Goal: Transaction & Acquisition: Purchase product/service

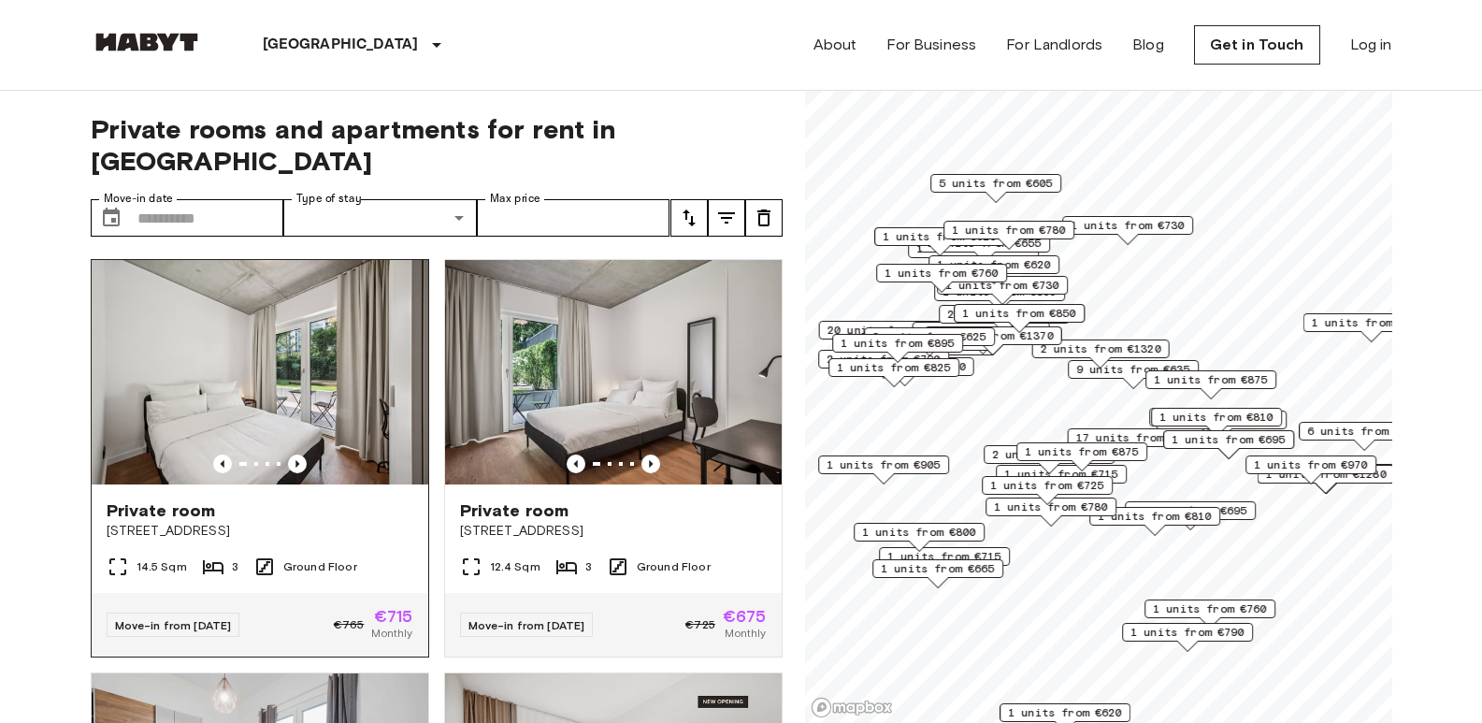
click at [347, 363] on img at bounding box center [260, 372] width 337 height 224
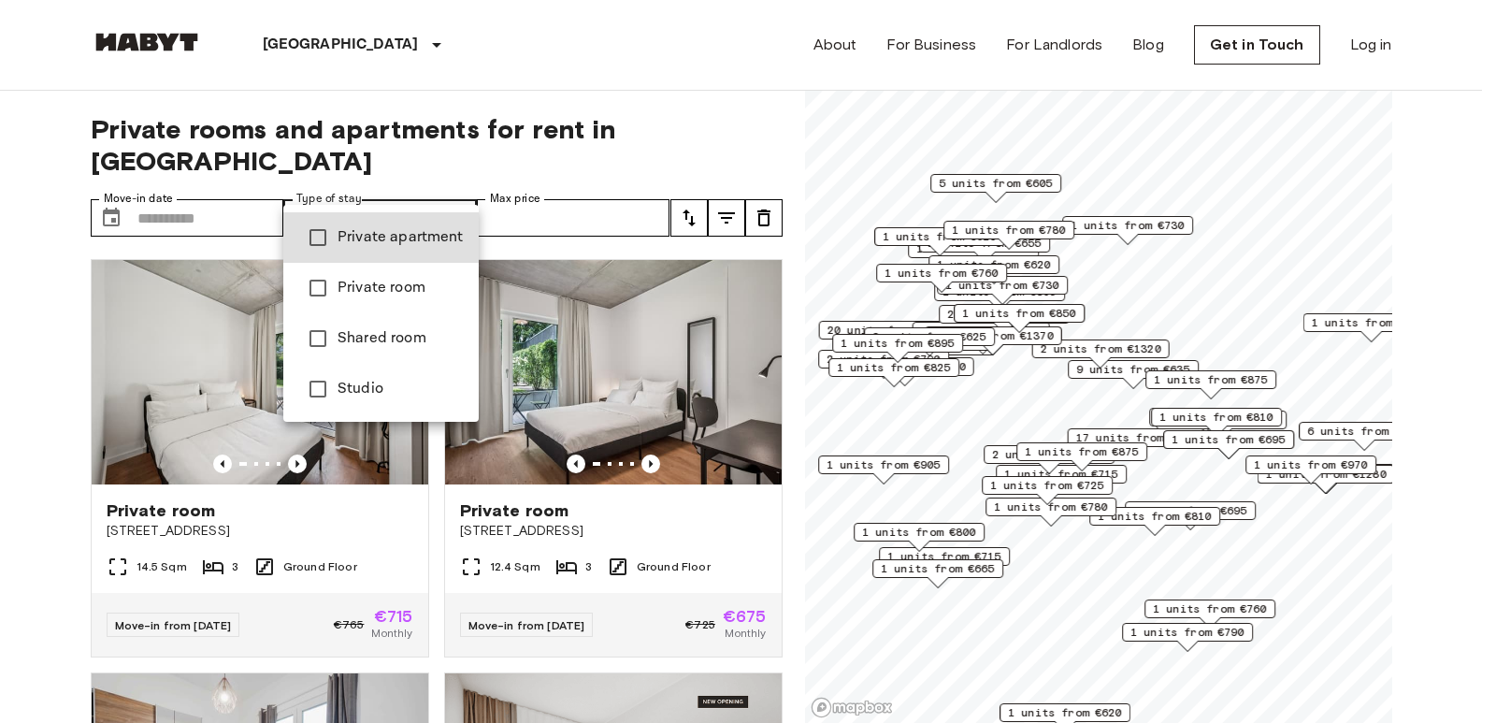
click at [610, 195] on div at bounding box center [748, 361] width 1496 height 723
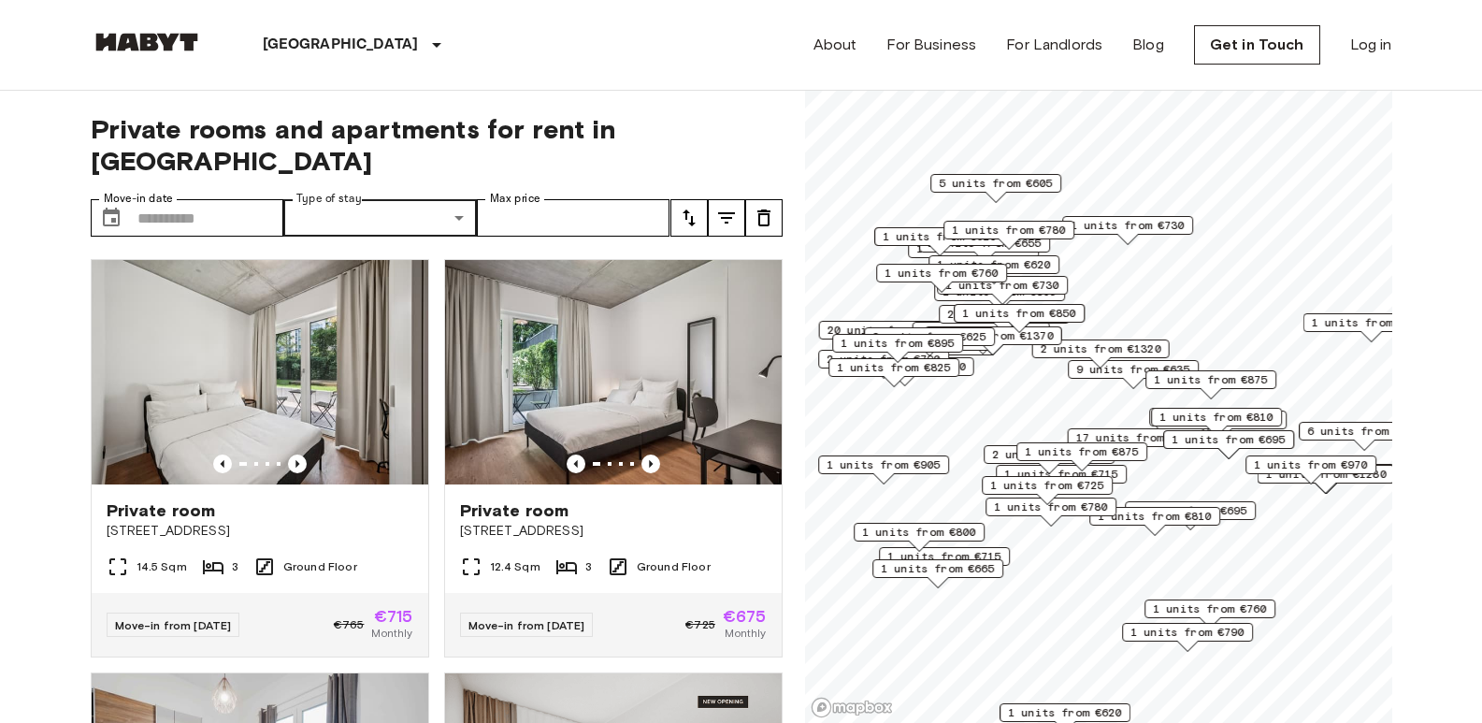
click at [690, 207] on icon "tune" at bounding box center [689, 218] width 22 height 22
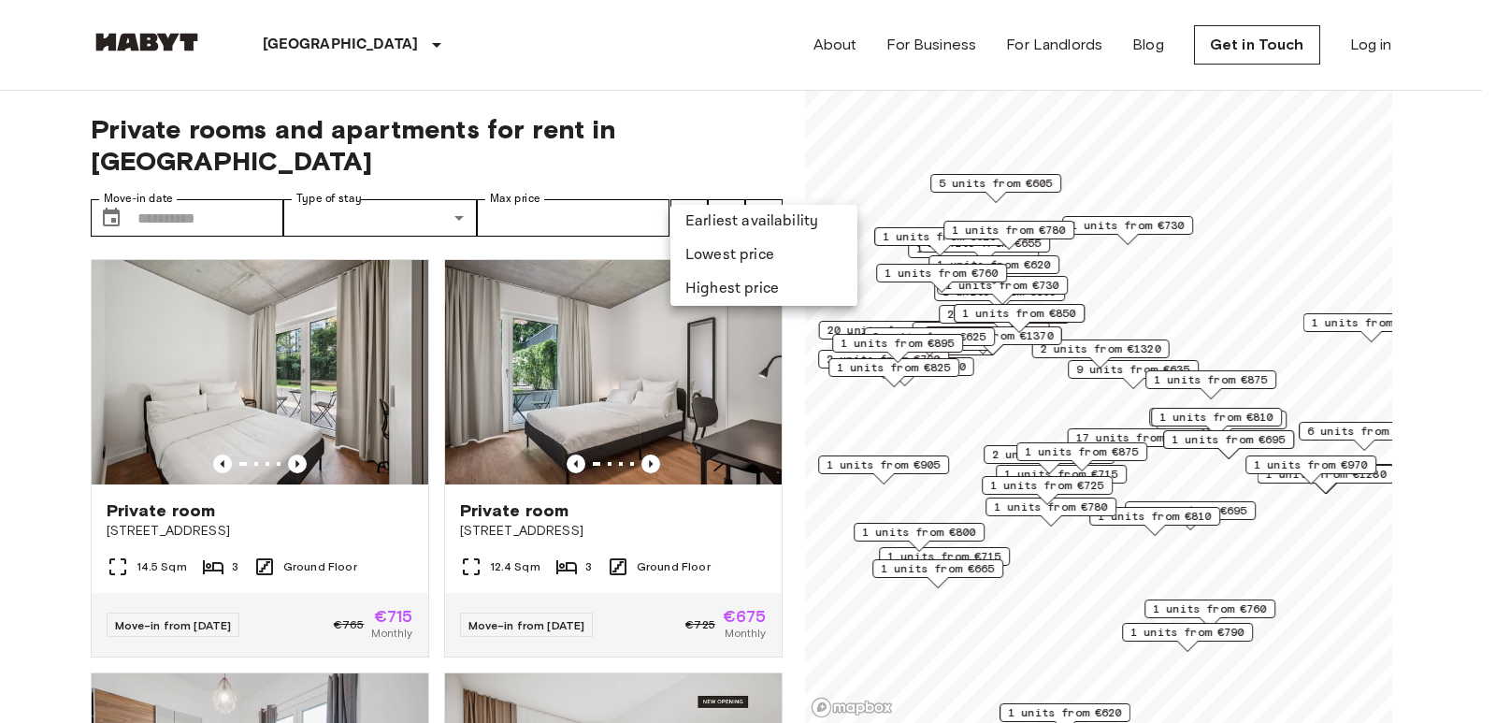
click at [729, 183] on div at bounding box center [748, 361] width 1496 height 723
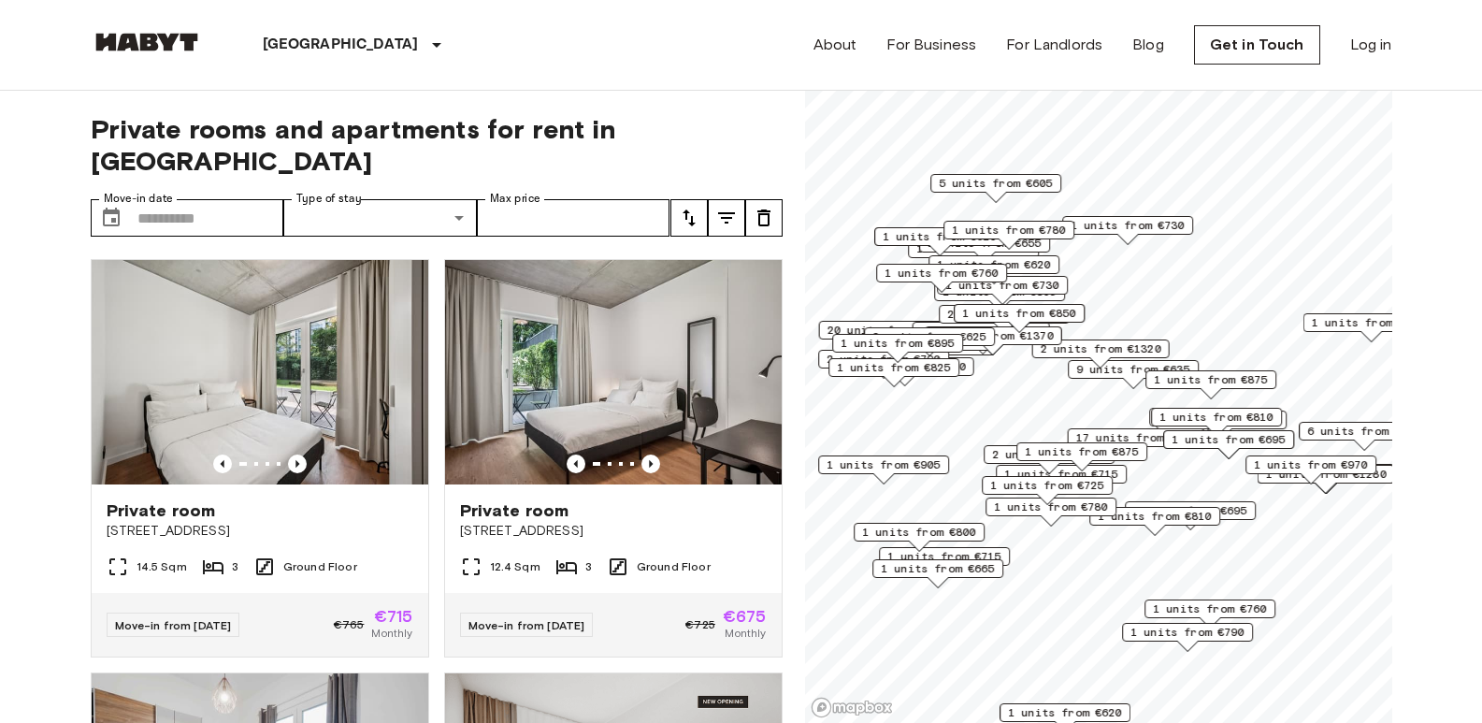
click at [727, 207] on icon "tune" at bounding box center [726, 218] width 22 height 22
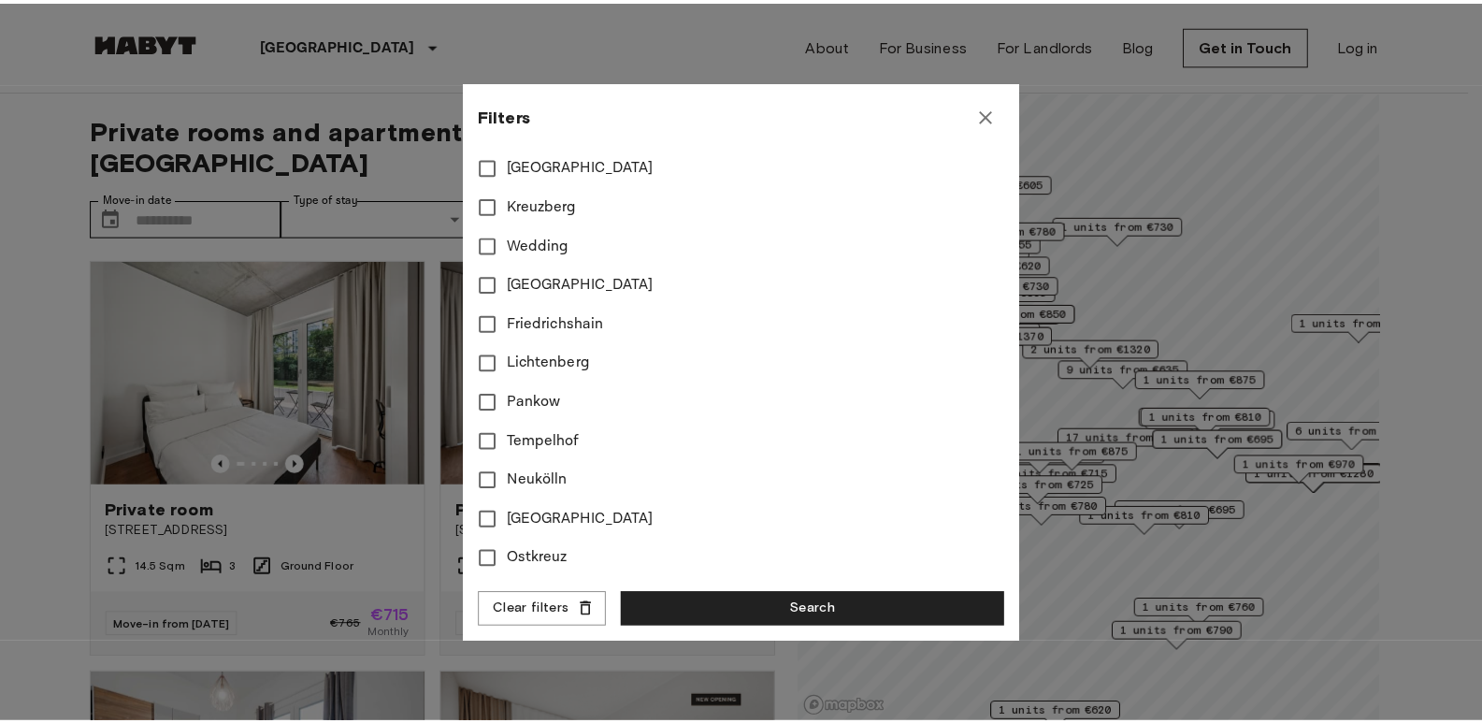
scroll to position [703, 0]
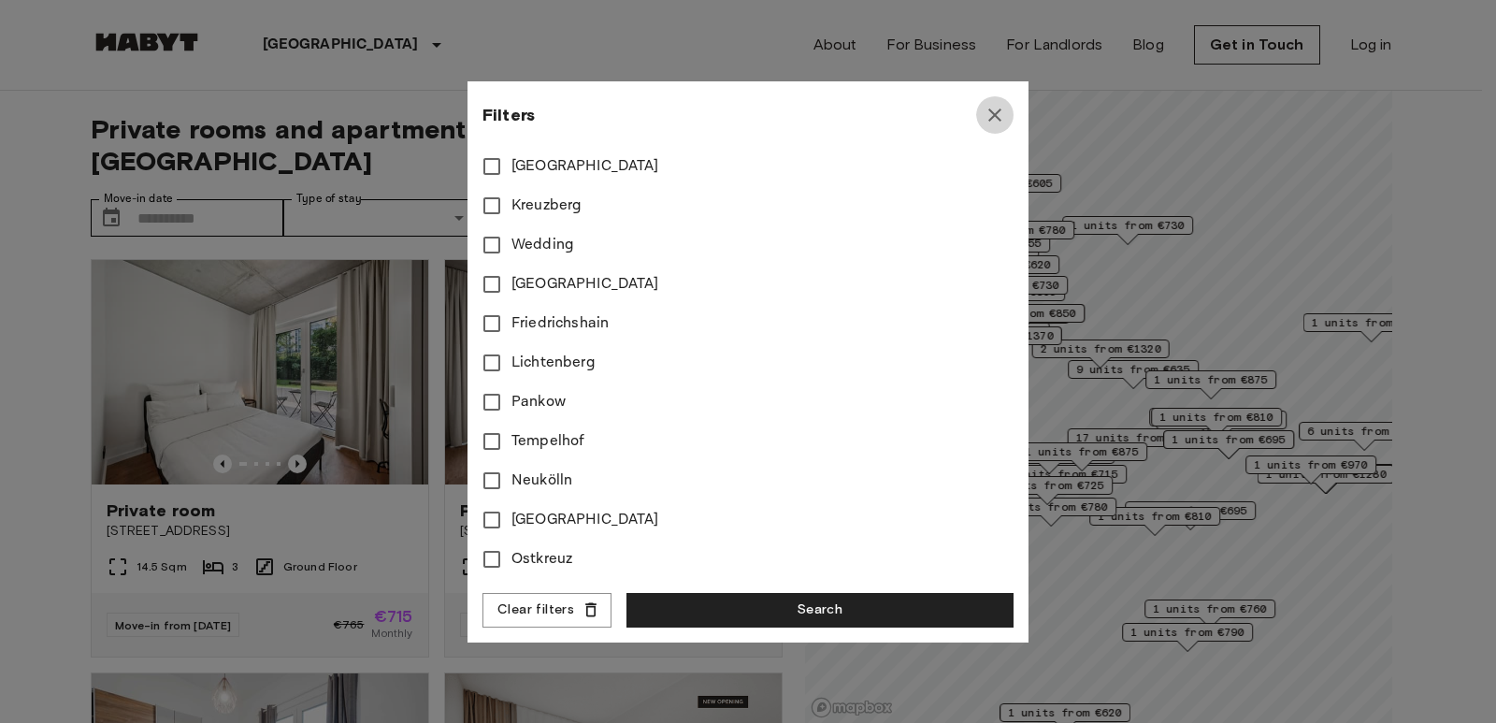
click at [991, 115] on icon "button" at bounding box center [995, 115] width 22 height 22
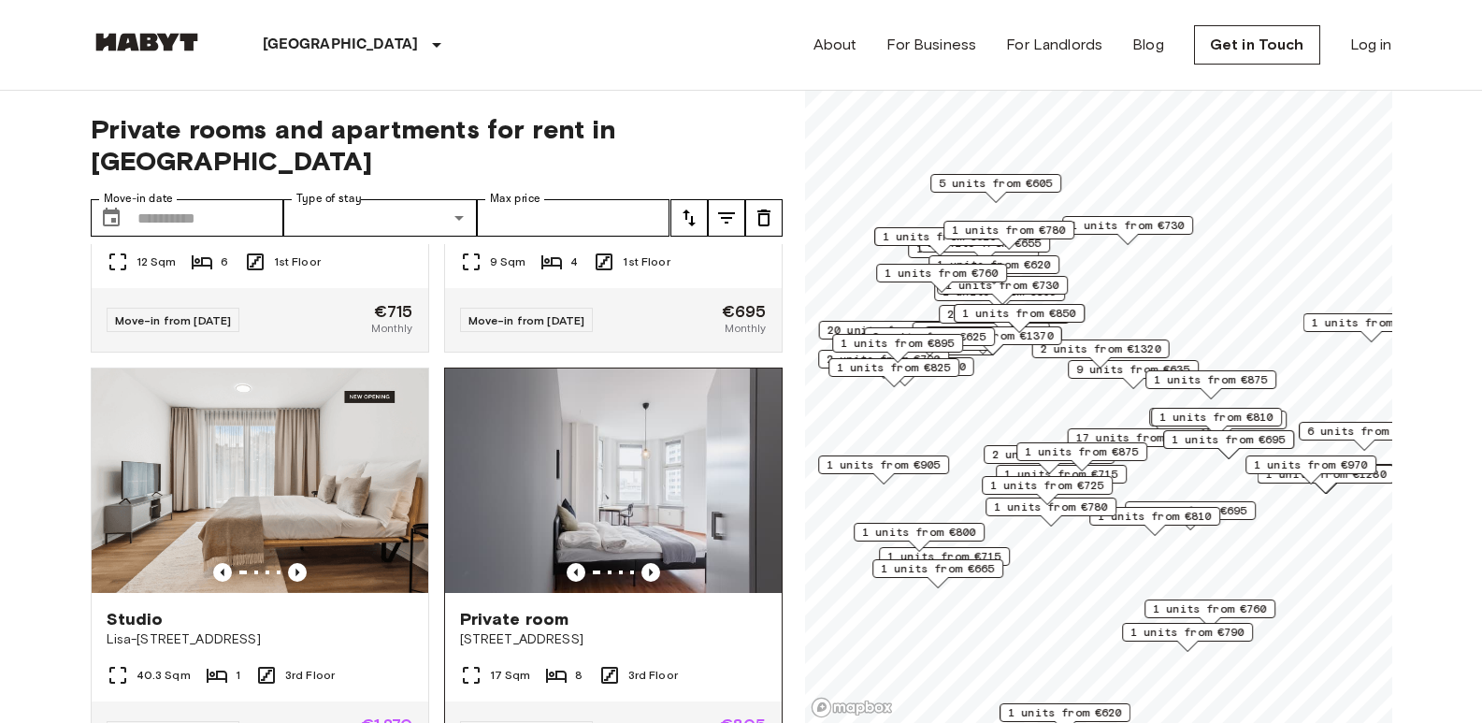
scroll to position [1403, 0]
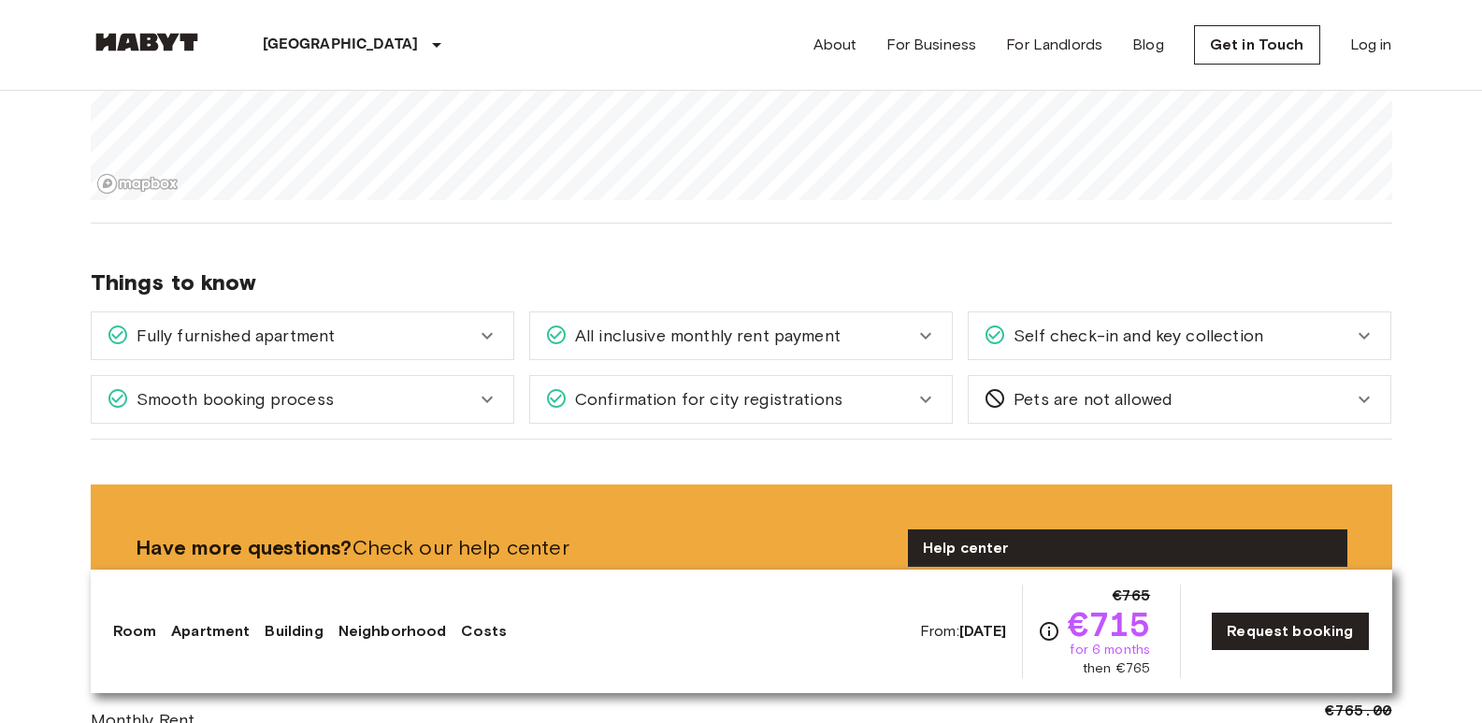
scroll to position [2338, 0]
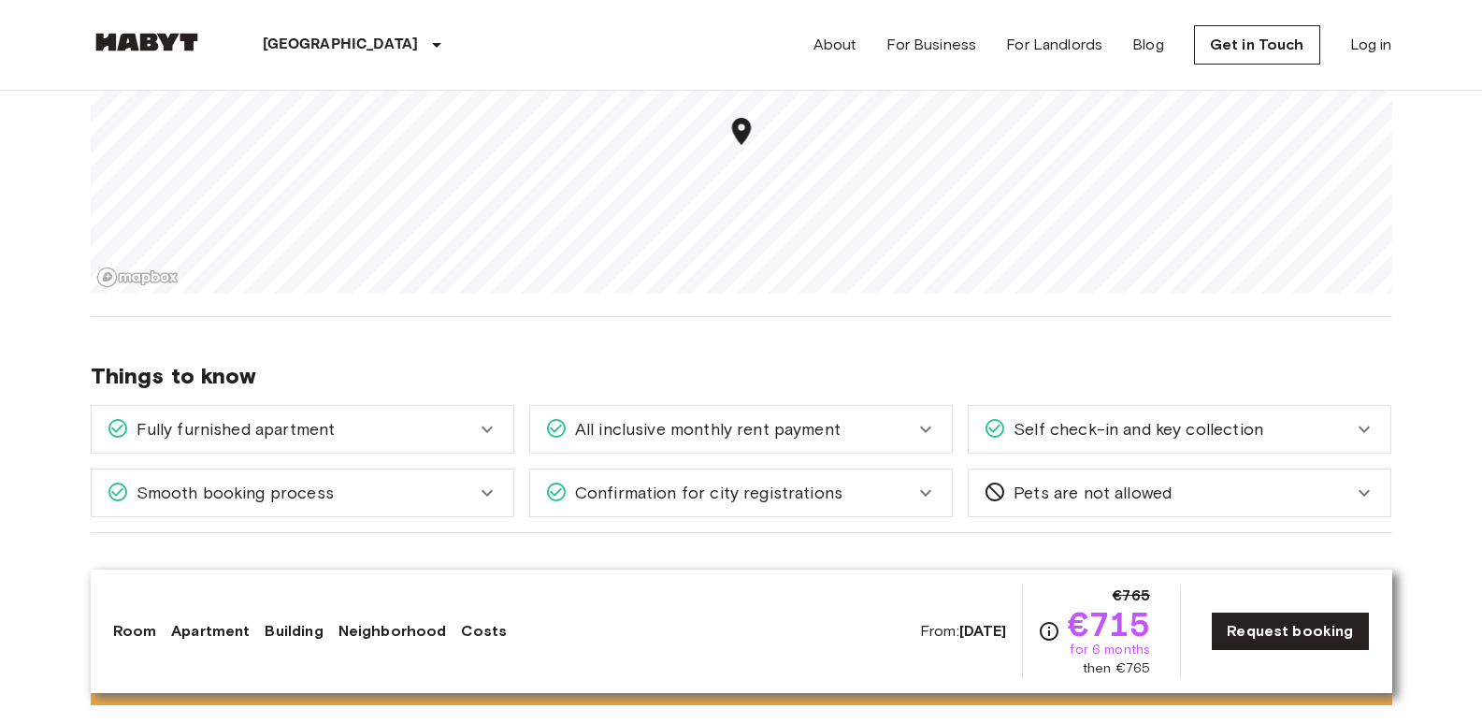
click at [1265, 427] on div "Self check-in and key collection" at bounding box center [1168, 429] width 369 height 24
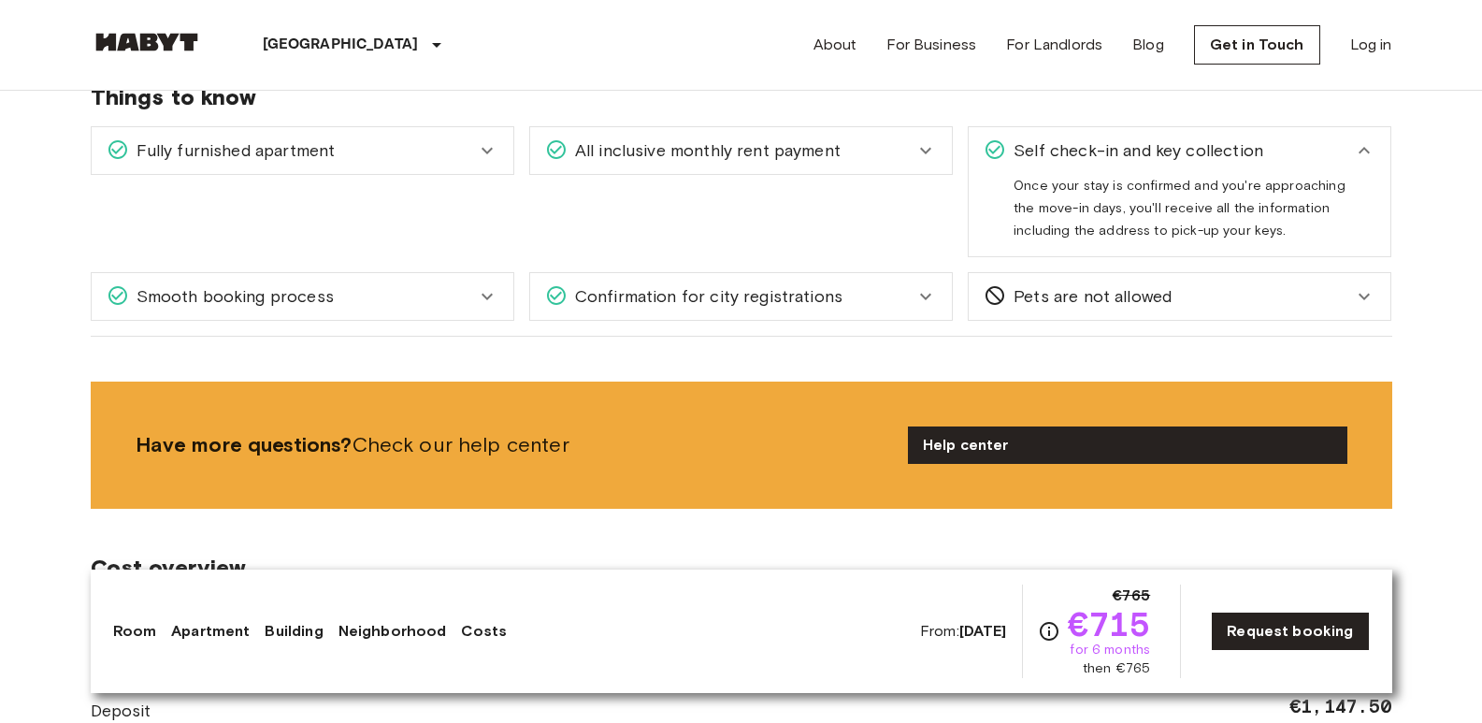
scroll to position [2619, 0]
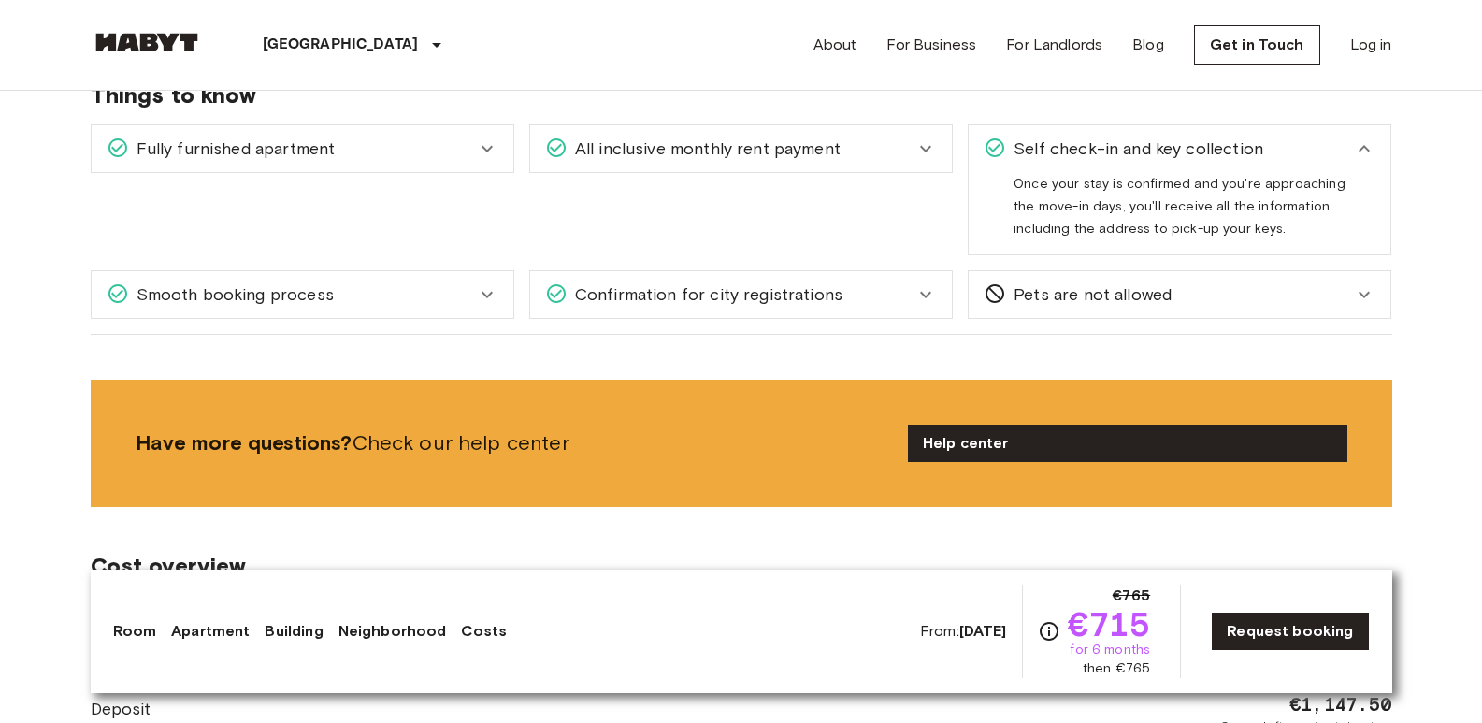
click at [1158, 311] on div "Pets are not allowed" at bounding box center [1180, 294] width 422 height 47
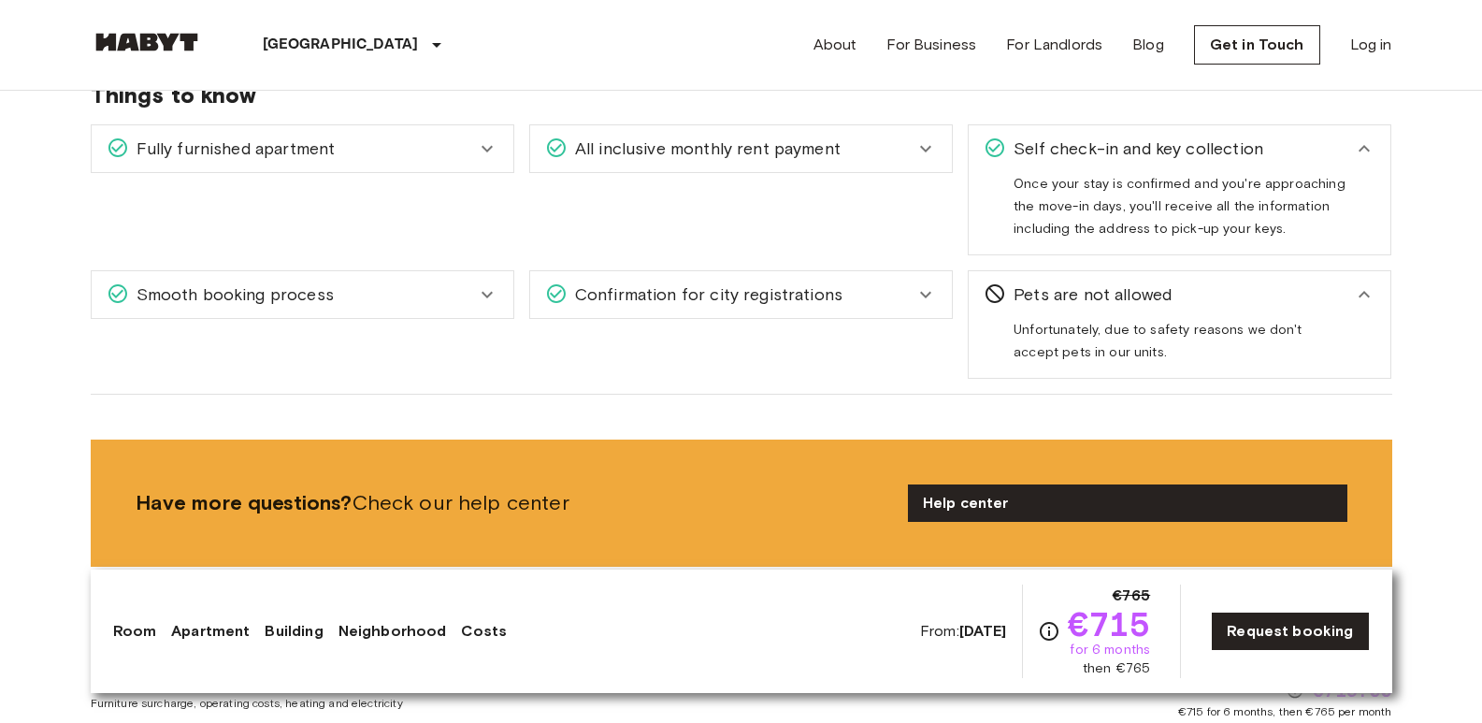
click at [848, 303] on div "Confirmation for city registrations" at bounding box center [729, 294] width 369 height 24
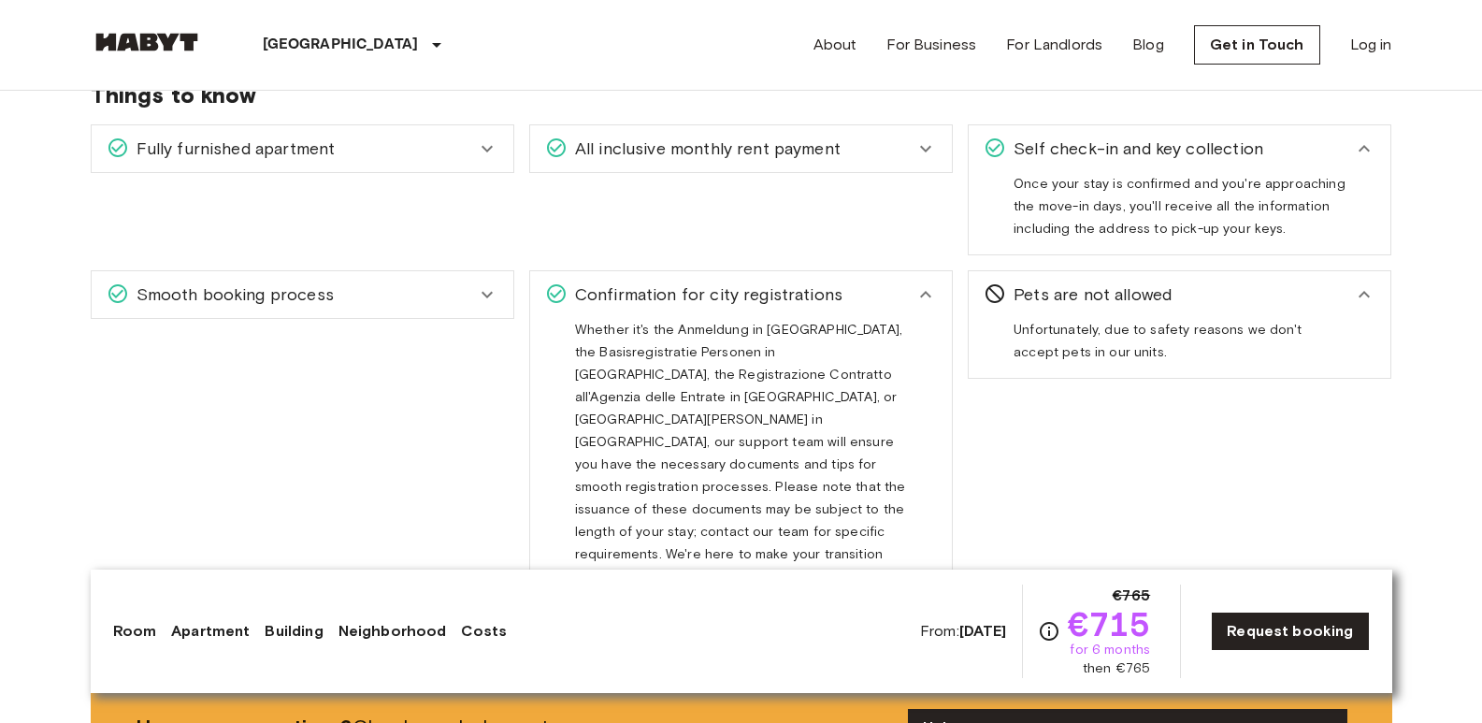
click at [342, 283] on div "Smooth booking process" at bounding box center [291, 294] width 369 height 24
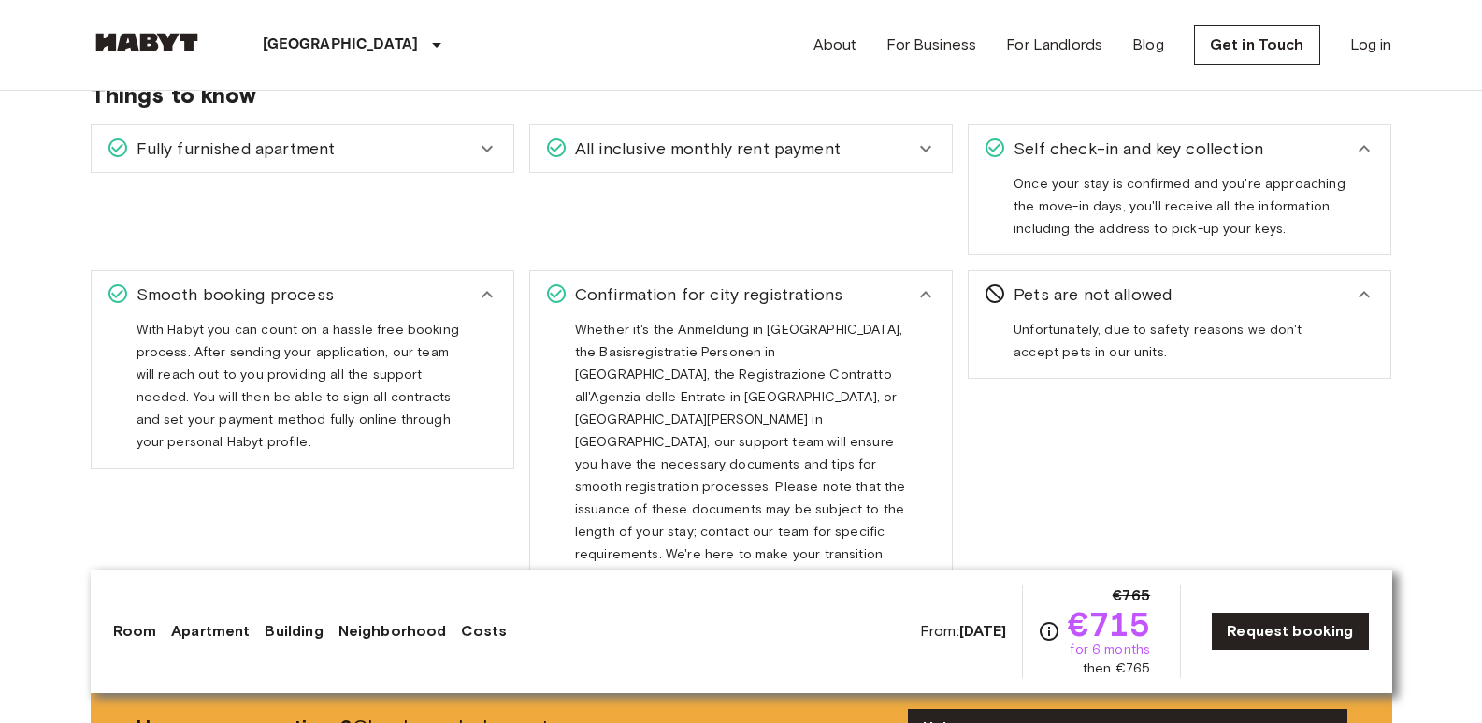
click at [388, 151] on div "Fully furnished apartment" at bounding box center [291, 149] width 369 height 24
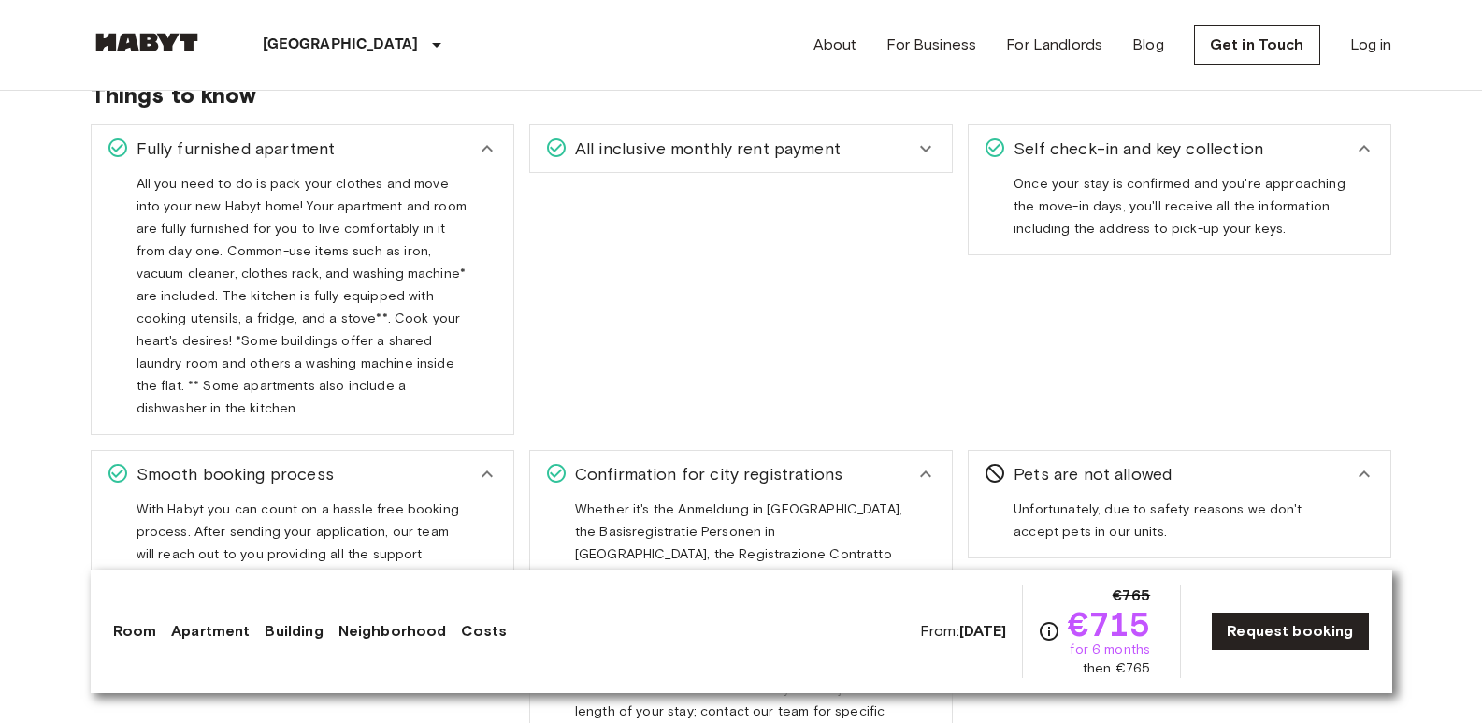
click at [667, 153] on span "All inclusive monthly rent payment" at bounding box center [704, 149] width 273 height 24
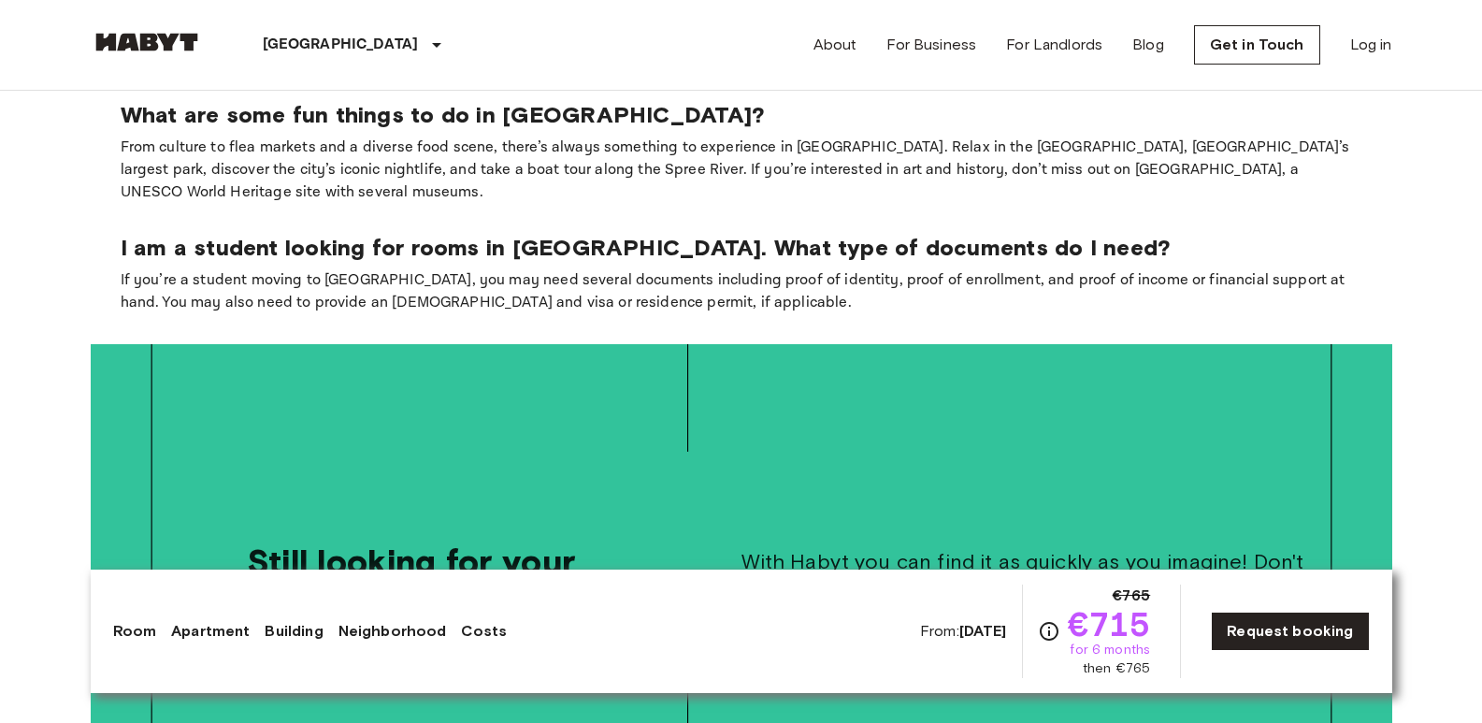
scroll to position [4655, 0]
